Goal: Task Accomplishment & Management: Use online tool/utility

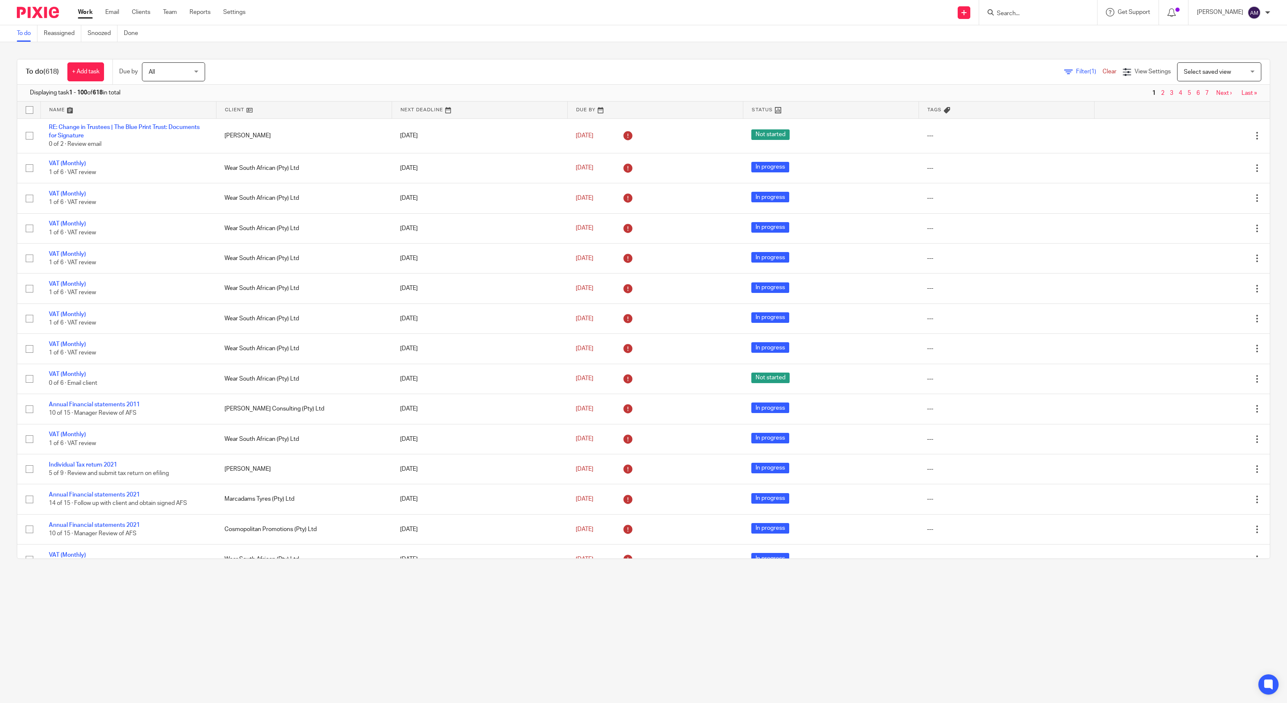
click at [1076, 69] on span "Filter (1)" at bounding box center [1089, 72] width 27 height 6
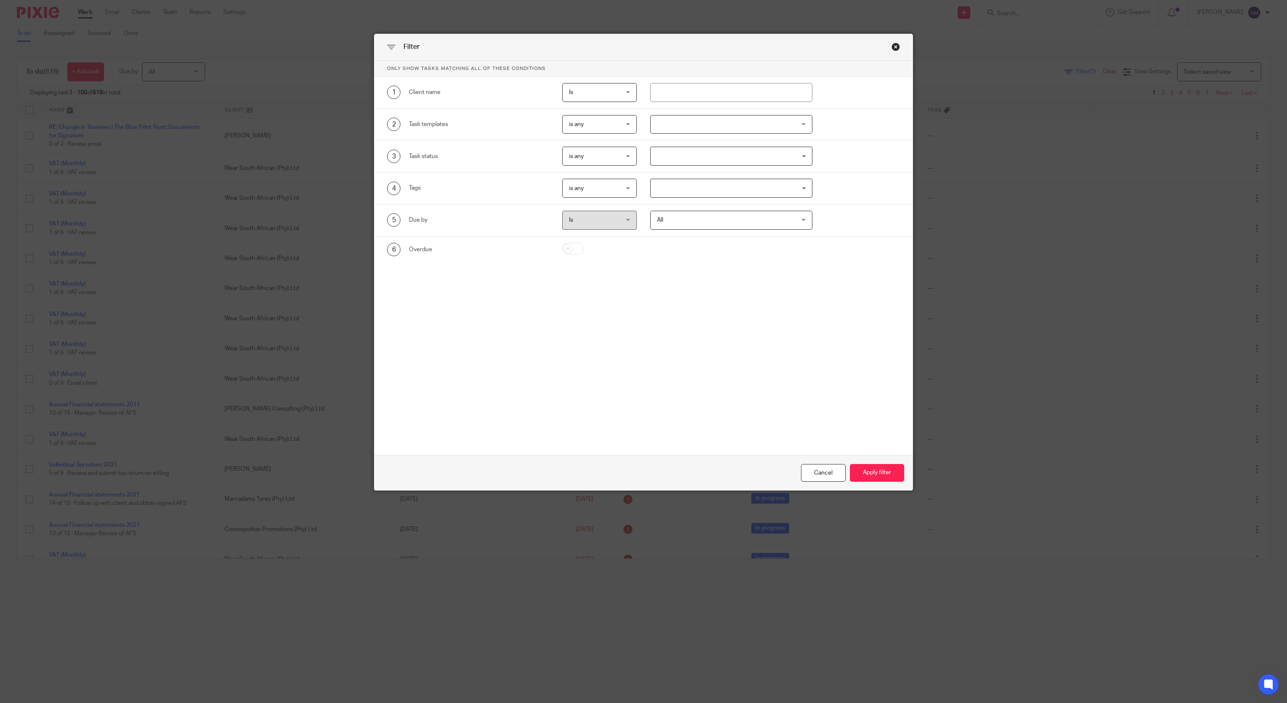
click at [799, 123] on div at bounding box center [731, 124] width 162 height 19
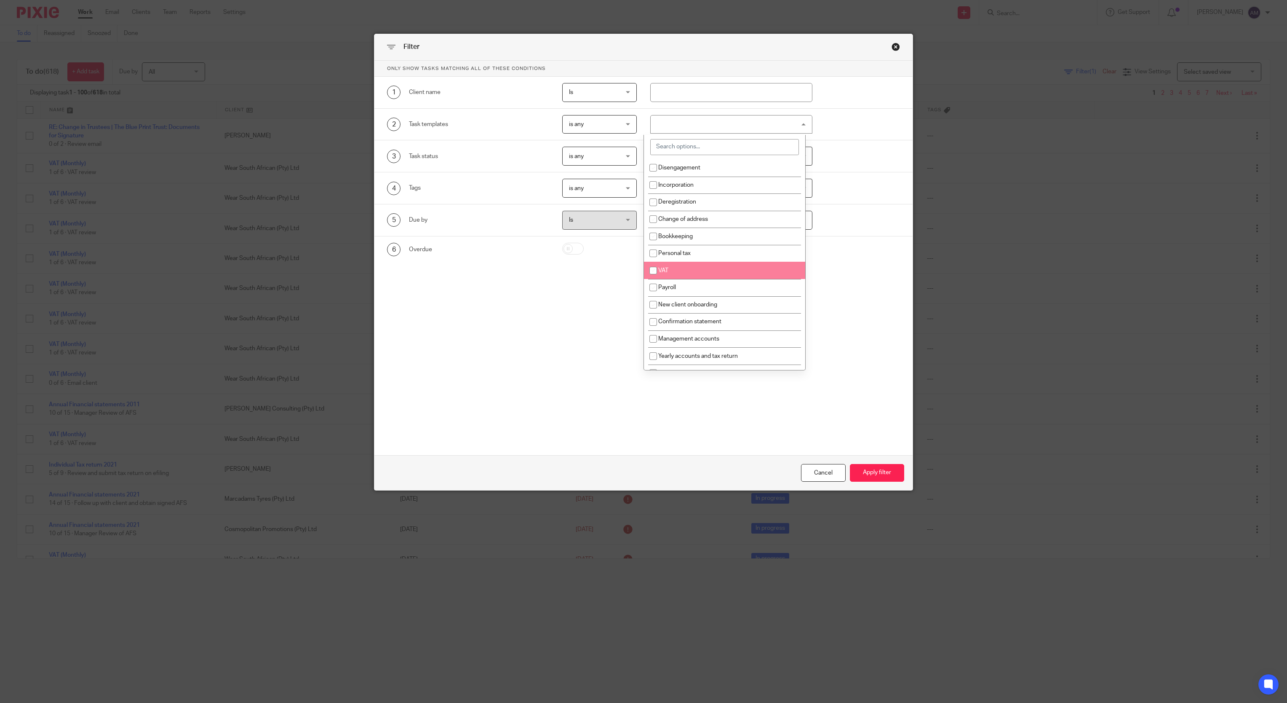
click at [729, 268] on li "VAT" at bounding box center [724, 270] width 161 height 17
checkbox input "true"
click at [779, 409] on form "Only show tasks matching all of these conditions 1 Client name Is Is Is Is not …" at bounding box center [643, 276] width 538 height 430
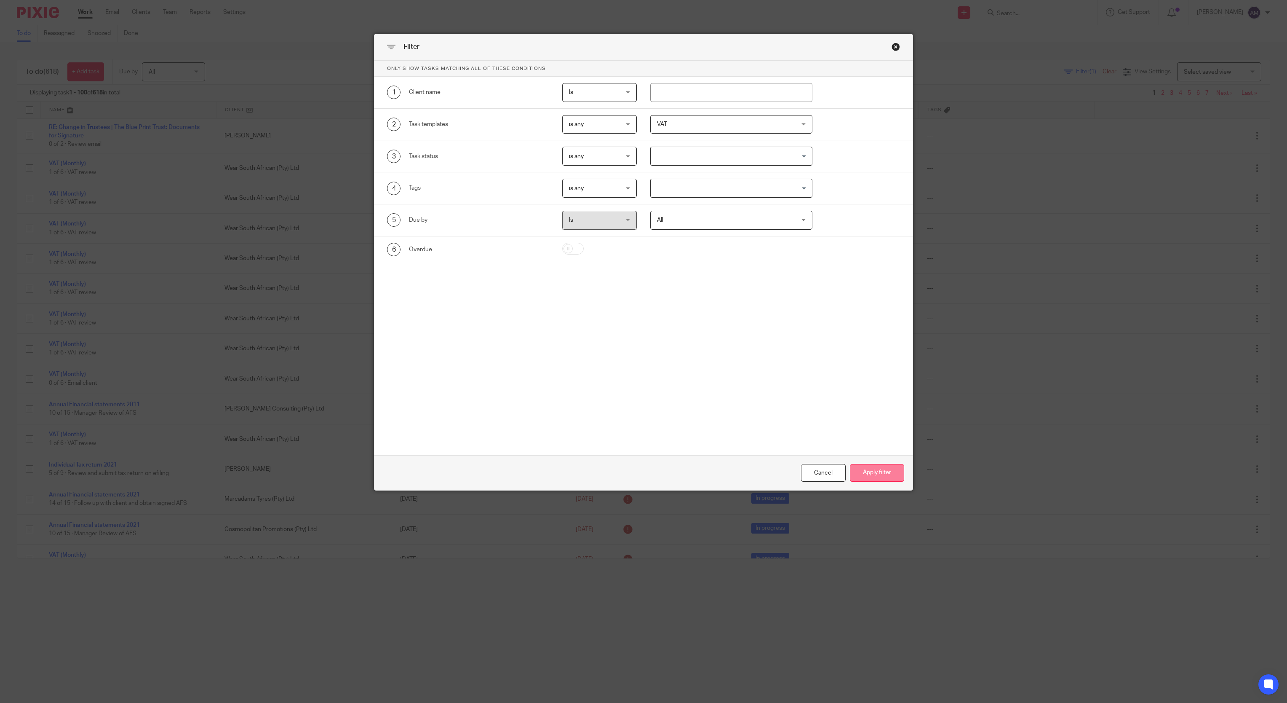
click at [864, 471] on button "Apply filter" at bounding box center [877, 473] width 54 height 18
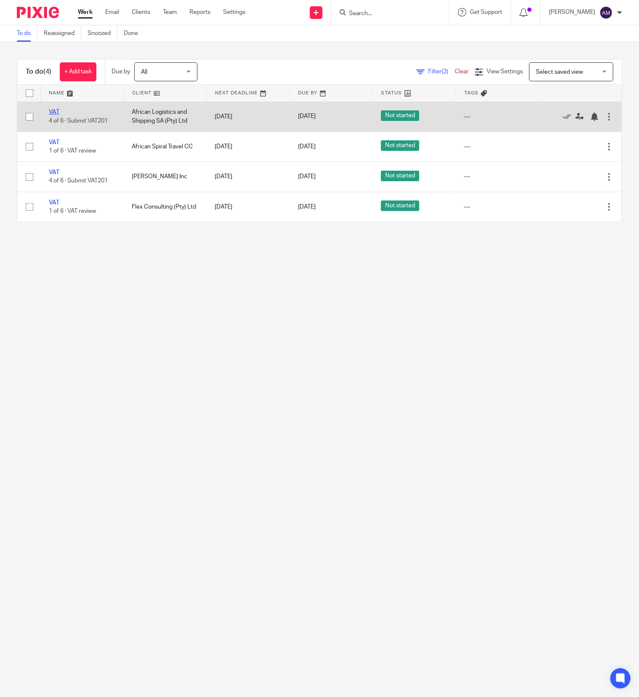
click at [53, 109] on link "VAT" at bounding box center [54, 112] width 11 height 6
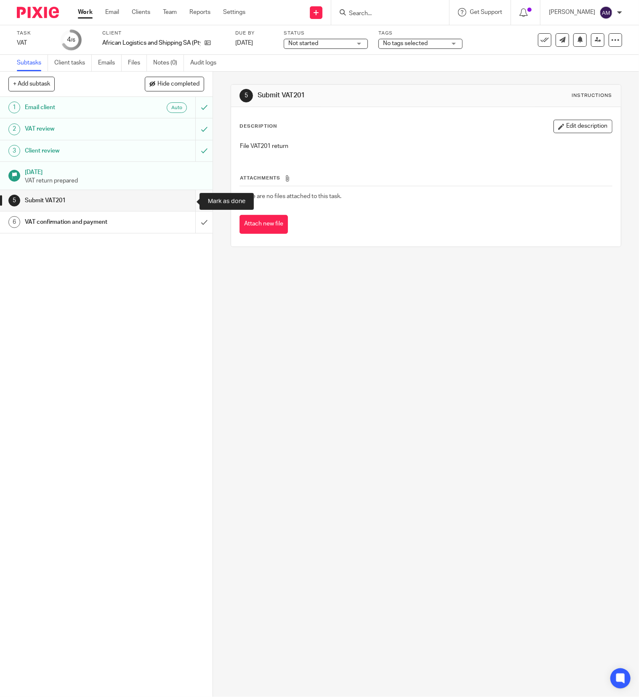
click at [184, 204] on input "submit" at bounding box center [106, 200] width 213 height 21
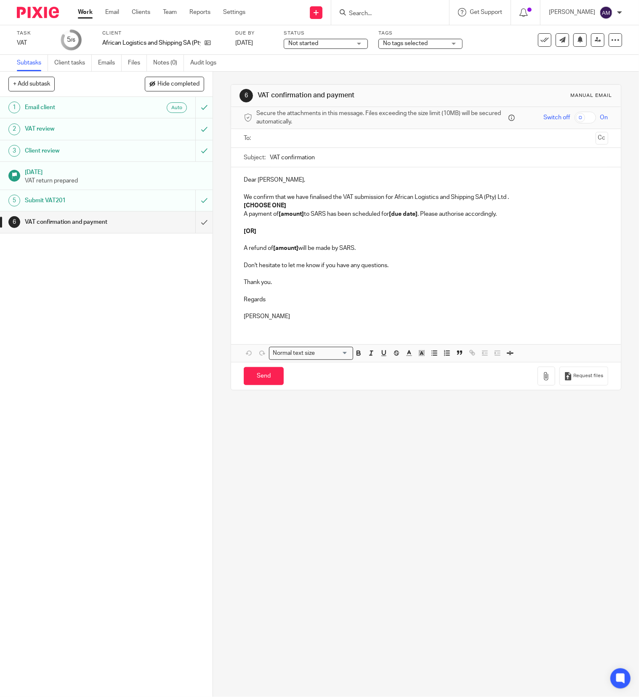
click at [318, 139] on input "text" at bounding box center [425, 139] width 333 height 10
click at [339, 159] on input "VAT confirmation" at bounding box center [439, 159] width 339 height 19
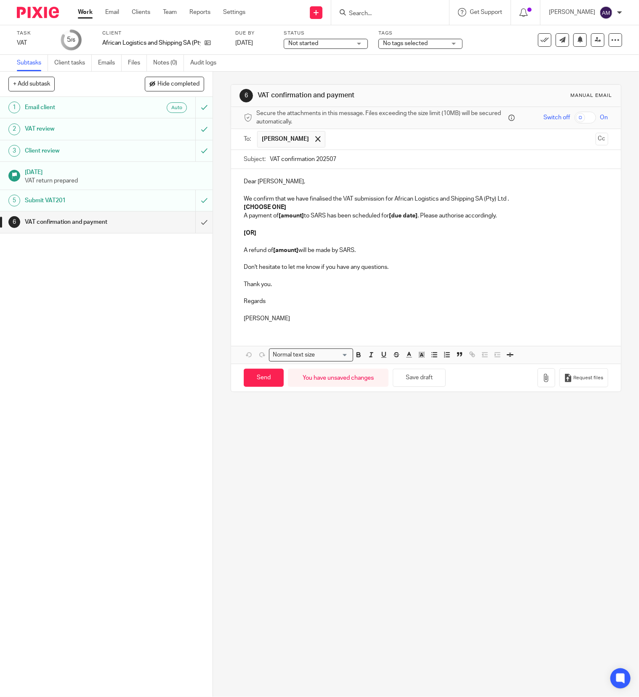
type input "VAT confirmation 202507"
drag, startPoint x: 238, startPoint y: 209, endPoint x: 284, endPoint y: 209, distance: 45.9
click at [284, 209] on p "[CHOOSE ONE]" at bounding box center [426, 207] width 365 height 8
drag, startPoint x: 276, startPoint y: 215, endPoint x: 300, endPoint y: 215, distance: 23.6
click at [300, 215] on strong "[amount]" at bounding box center [291, 216] width 25 height 6
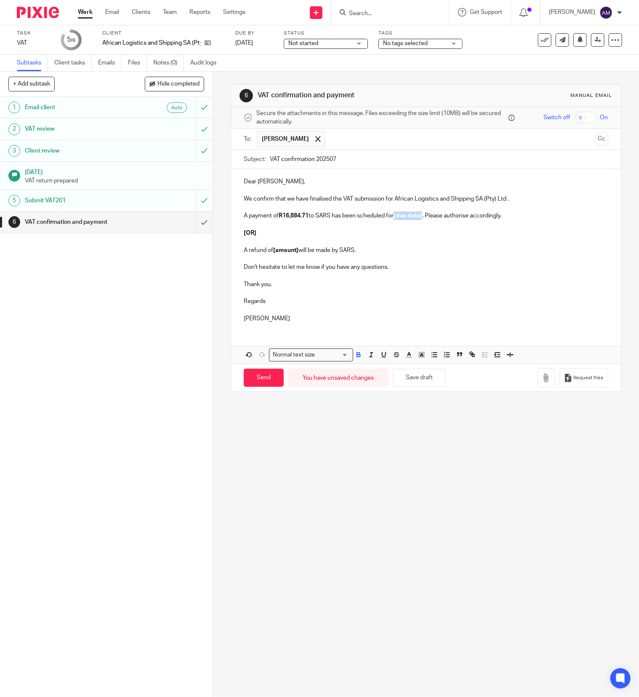
drag, startPoint x: 395, startPoint y: 217, endPoint x: 422, endPoint y: 222, distance: 28.1
click at [422, 220] on p "A payment of R16,884.71 to SARS has been scheduled for [due date] . Please auth…" at bounding box center [426, 215] width 365 height 8
drag, startPoint x: 238, startPoint y: 224, endPoint x: 392, endPoint y: 251, distance: 156.9
click at [392, 251] on div "Dear Gail, We confirm that we have finalised the VAT submission for African Log…" at bounding box center [426, 249] width 390 height 160
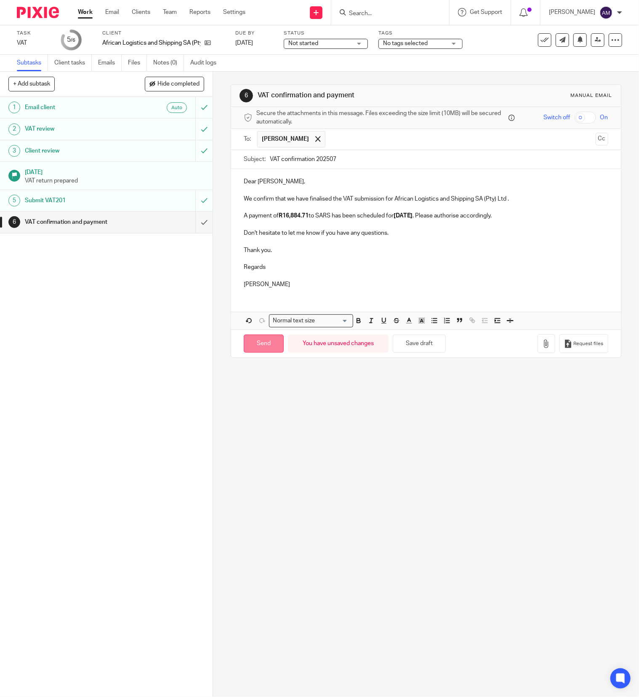
click at [254, 348] on input "Send" at bounding box center [264, 343] width 40 height 18
type input "Sent"
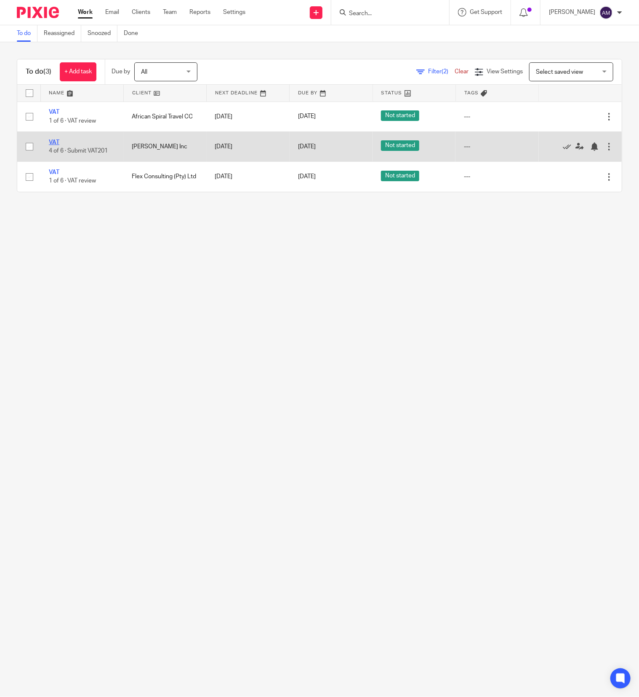
click at [53, 142] on link "VAT" at bounding box center [54, 142] width 11 height 6
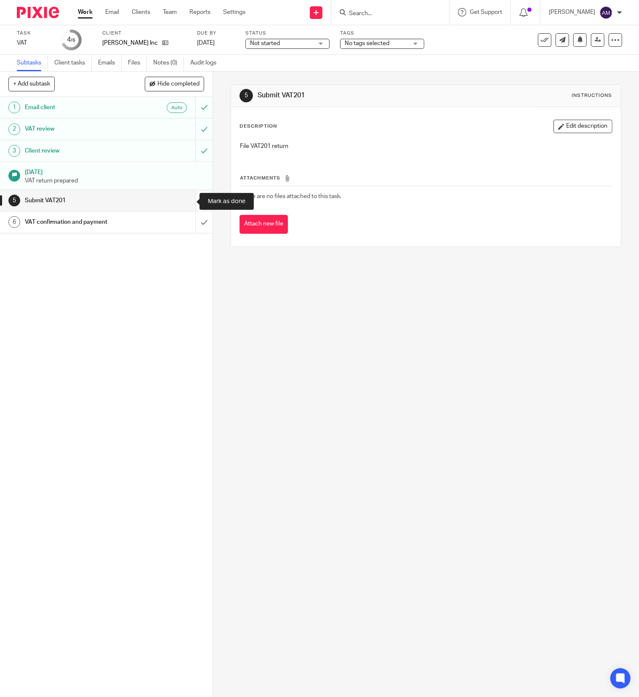
click at [188, 201] on input "submit" at bounding box center [106, 200] width 213 height 21
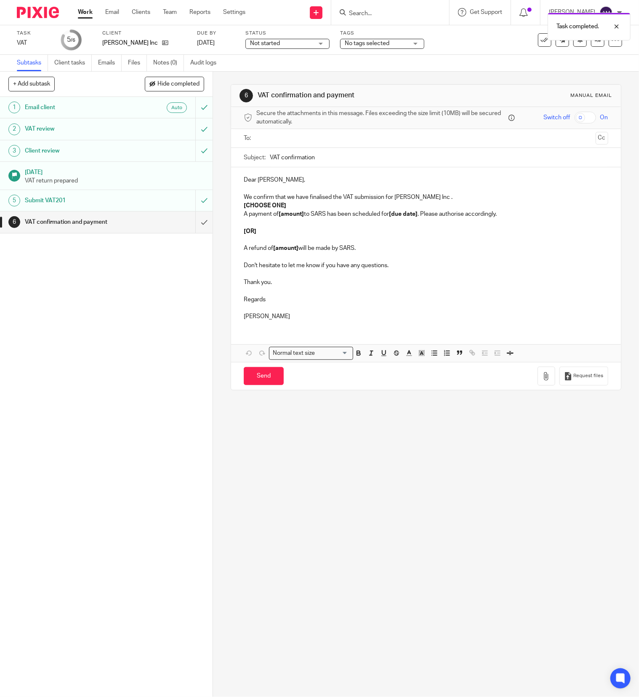
click at [340, 134] on input "text" at bounding box center [425, 139] width 333 height 10
click at [358, 161] on input "VAT confirmation" at bounding box center [439, 159] width 339 height 19
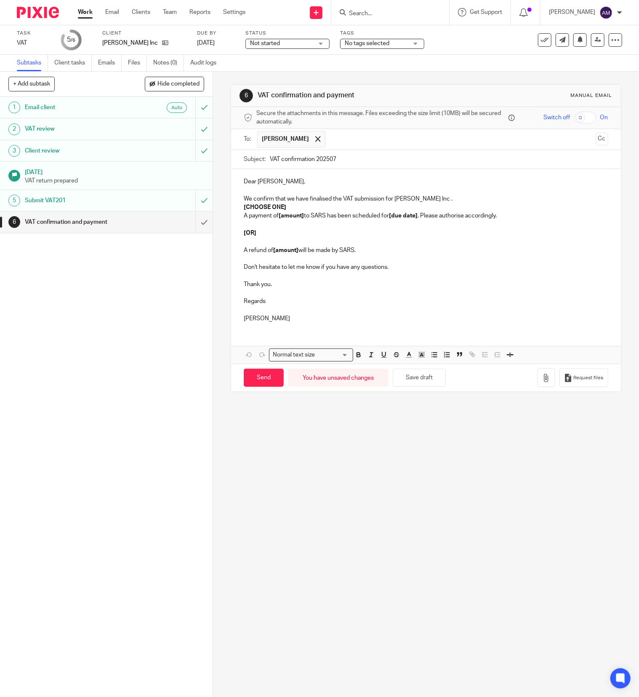
type input "VAT confirmation 202507"
click at [244, 206] on strong "[CHOOSE ONE]" at bounding box center [265, 207] width 43 height 6
drag, startPoint x: 238, startPoint y: 206, endPoint x: 286, endPoint y: 204, distance: 48.1
click at [286, 204] on div "Dear [PERSON_NAME], We confirm that we have finalised the VAT submission for [P…" at bounding box center [426, 249] width 390 height 160
click at [288, 200] on p "We confirm that w [ e have finalised the VAT submission for [PERSON_NAME] Inc ." at bounding box center [426, 199] width 365 height 8
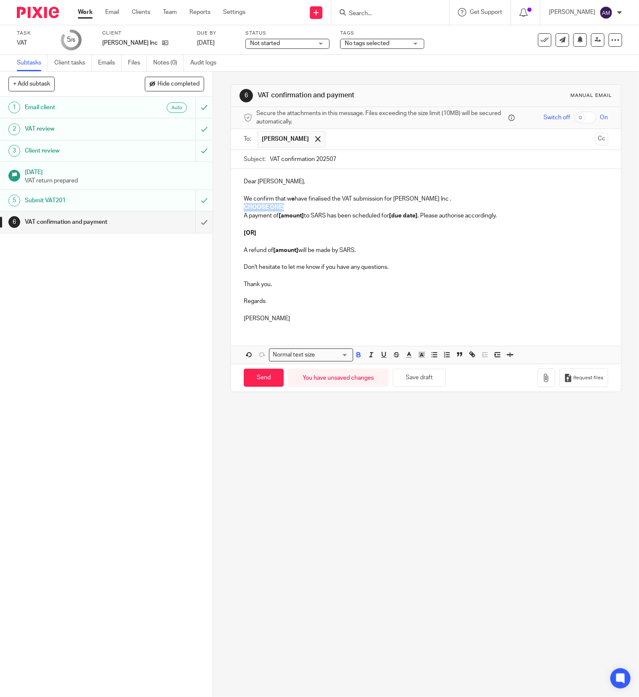
drag, startPoint x: 240, startPoint y: 208, endPoint x: 281, endPoint y: 209, distance: 40.9
click at [281, 209] on p "CHOOSE ONE]" at bounding box center [426, 207] width 365 height 8
drag, startPoint x: 275, startPoint y: 217, endPoint x: 300, endPoint y: 221, distance: 25.1
click at [300, 220] on p "A payment of [amount] to SARS has been scheduled for [due date] . Please author…" at bounding box center [426, 215] width 365 height 8
drag, startPoint x: 359, startPoint y: 216, endPoint x: 450, endPoint y: 219, distance: 91.0
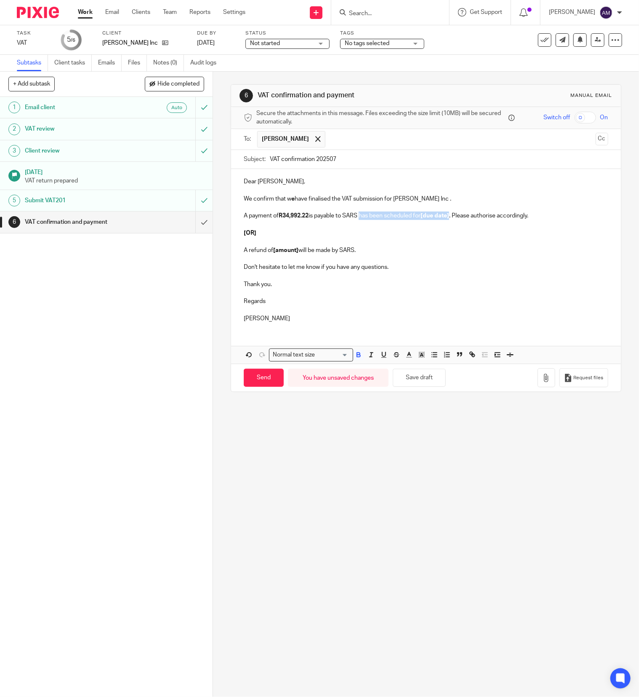
click at [450, 219] on p "A payment of R34,992.22 is payable to SARS has been scheduled for [due date] . …" at bounding box center [426, 215] width 365 height 8
drag, startPoint x: 429, startPoint y: 216, endPoint x: 502, endPoint y: 219, distance: 72.9
click at [502, 219] on p "A payment of R34,992.22 is payable to SARS before [DATE] . Please authorise acc…" at bounding box center [426, 215] width 365 height 8
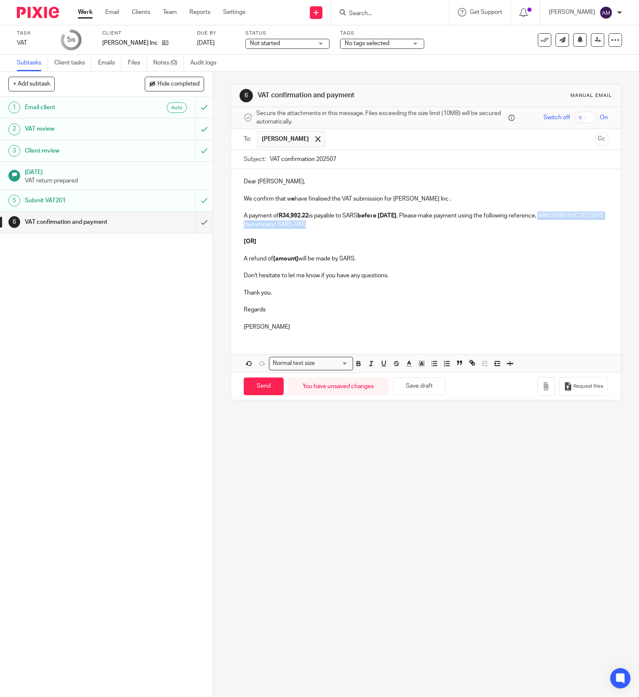
drag, startPoint x: 239, startPoint y: 224, endPoint x: 369, endPoint y: 230, distance: 129.9
click at [369, 229] on p "A payment of R34,992.22 is payable to SARS before [DATE] . Please make payment …" at bounding box center [426, 219] width 365 height 17
click at [385, 239] on p "[OR]" at bounding box center [426, 241] width 365 height 8
click at [390, 217] on strong "before [DATE]" at bounding box center [377, 216] width 39 height 6
click at [384, 227] on p "A payment of R34,992.22 is payable to SARS before [DATE] . Please make payment …" at bounding box center [426, 219] width 365 height 17
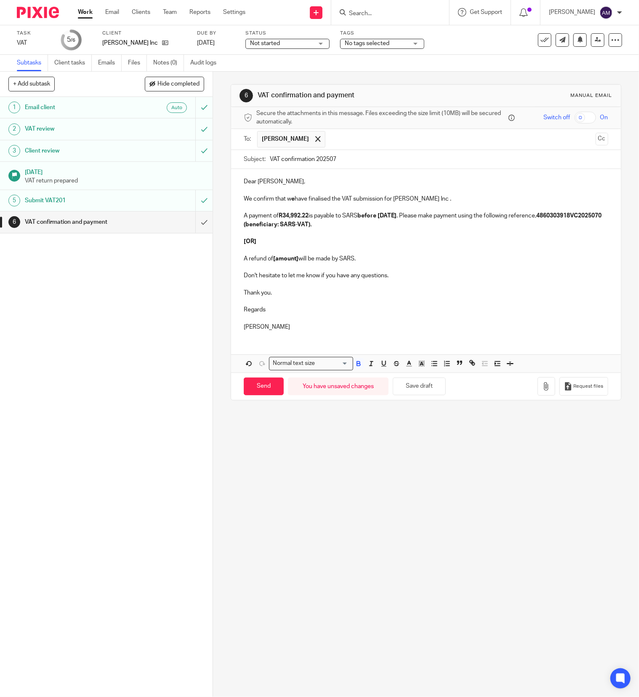
drag, startPoint x: 238, startPoint y: 232, endPoint x: 382, endPoint y: 264, distance: 147.1
click at [382, 264] on div "Dear [PERSON_NAME], We confirm that w e have finalised the VAT submission for […" at bounding box center [426, 253] width 390 height 168
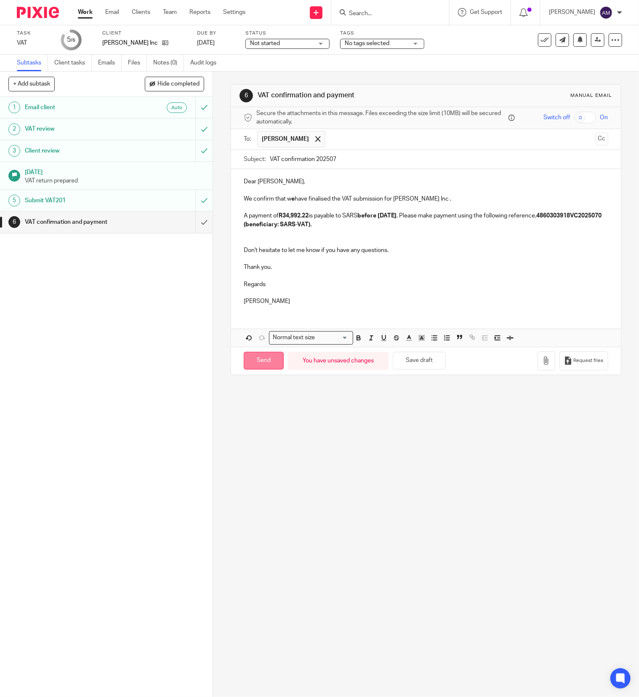
click at [266, 364] on input "Send" at bounding box center [264, 361] width 40 height 18
type input "Sent"
